Goal: Task Accomplishment & Management: Use online tool/utility

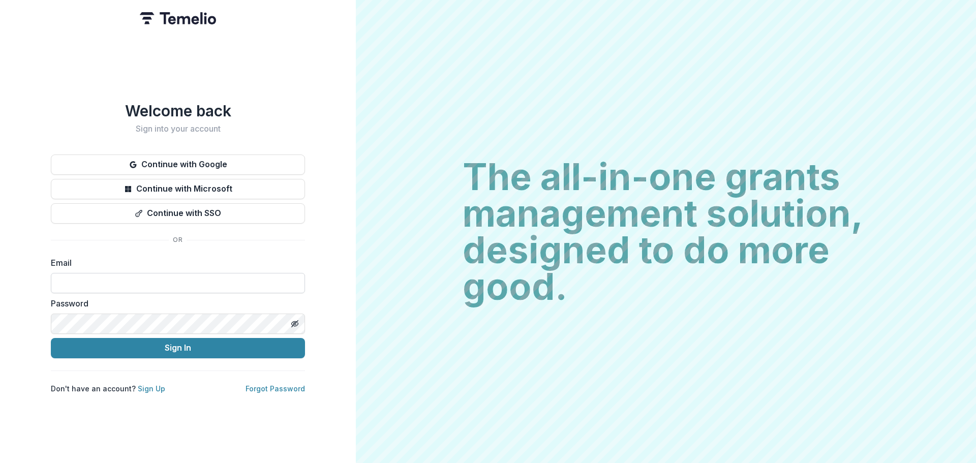
click at [85, 274] on input at bounding box center [178, 283] width 254 height 20
type input "**********"
click at [51, 338] on button "Sign In" at bounding box center [178, 348] width 254 height 20
